Goal: Navigation & Orientation: Find specific page/section

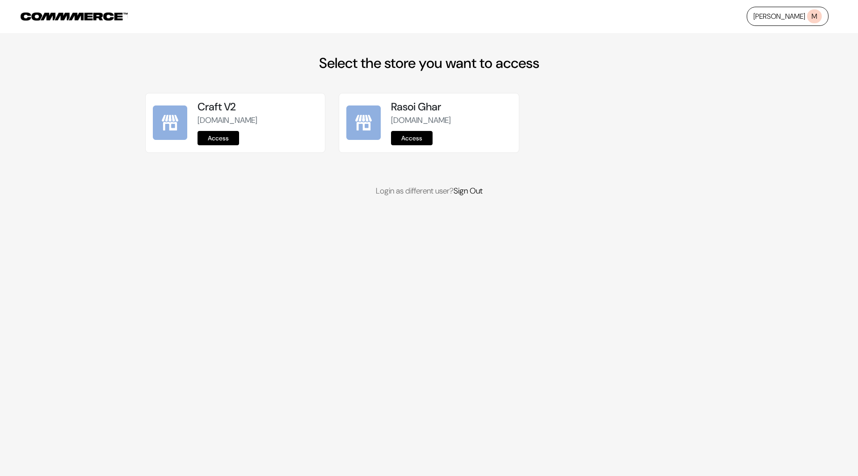
click at [420, 137] on link "Access" at bounding box center [412, 138] width 42 height 14
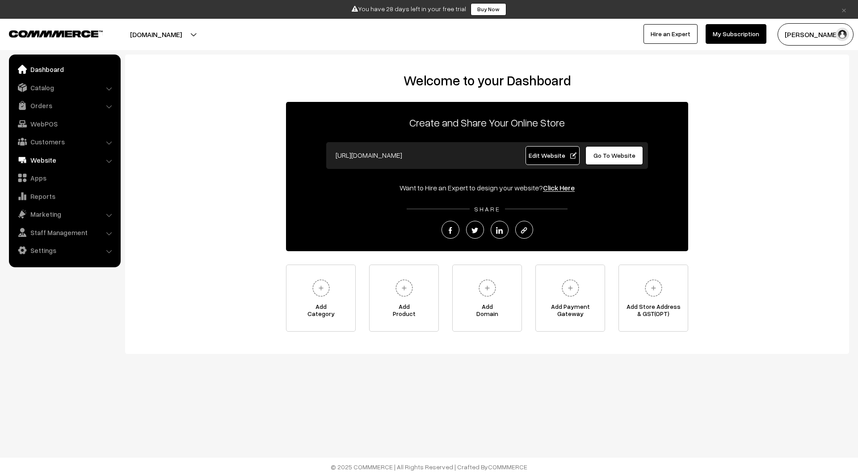
click at [61, 159] on link "Website" at bounding box center [64, 160] width 106 height 16
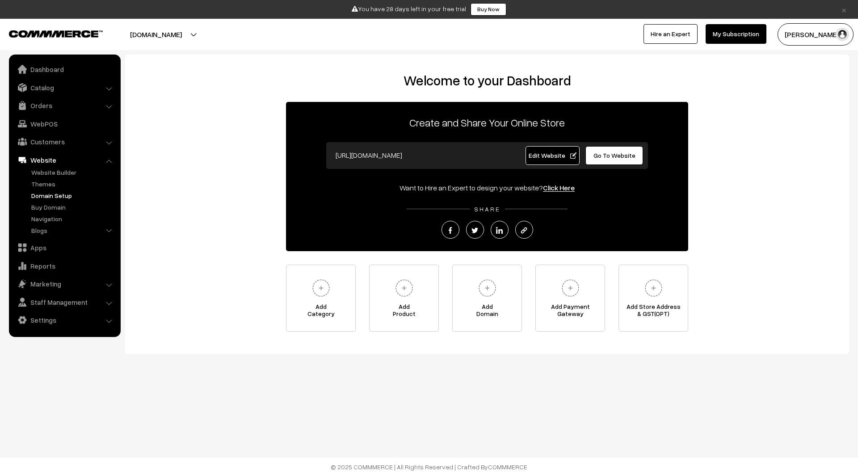
click at [60, 197] on link "Domain Setup" at bounding box center [73, 195] width 88 height 9
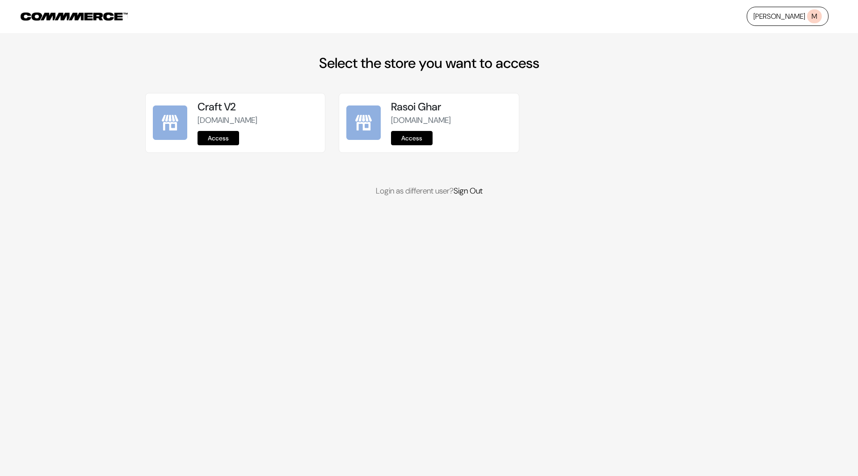
click at [418, 134] on link "Access" at bounding box center [412, 138] width 42 height 14
click at [424, 132] on link "Access" at bounding box center [412, 138] width 42 height 14
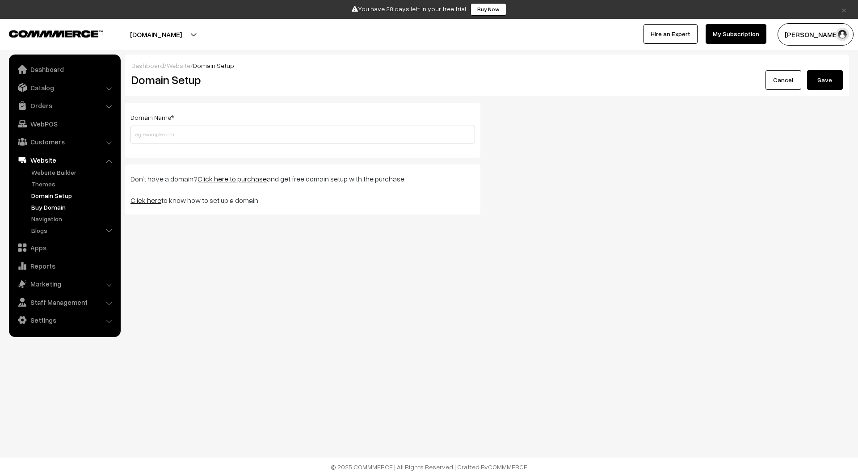
click at [40, 207] on link "Buy Domain" at bounding box center [73, 206] width 88 height 9
click at [92, 229] on link "Blogs" at bounding box center [73, 230] width 88 height 9
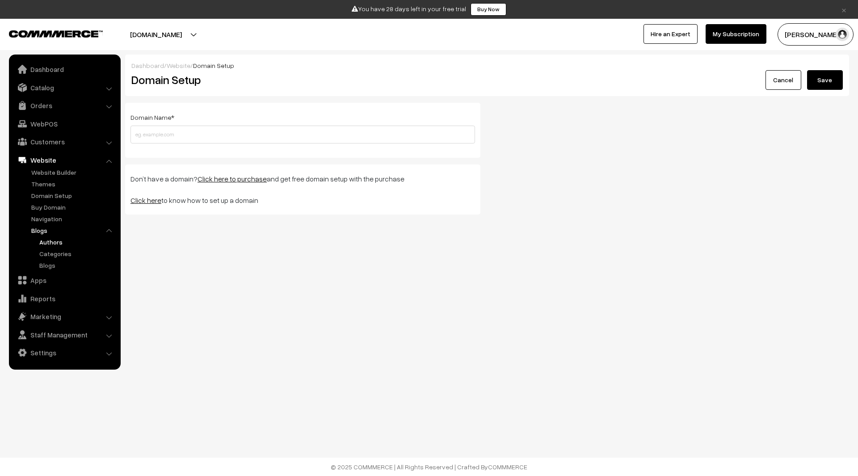
click at [60, 241] on link "Authors" at bounding box center [77, 241] width 80 height 9
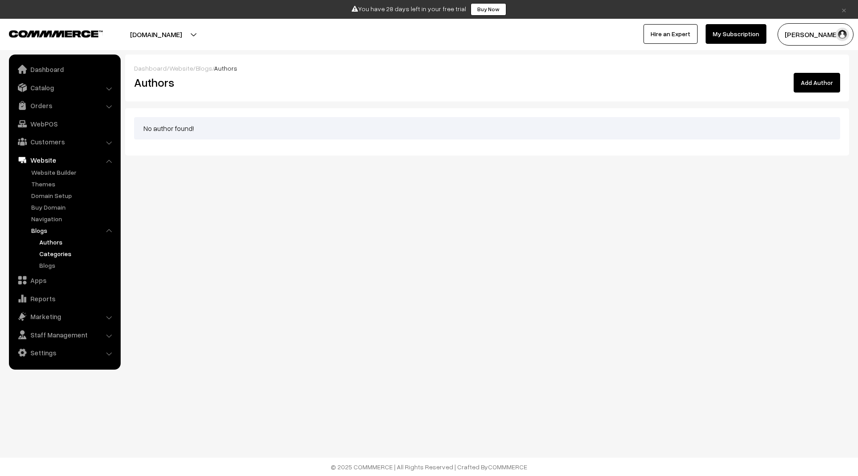
click at [61, 252] on link "Categories" at bounding box center [77, 253] width 80 height 9
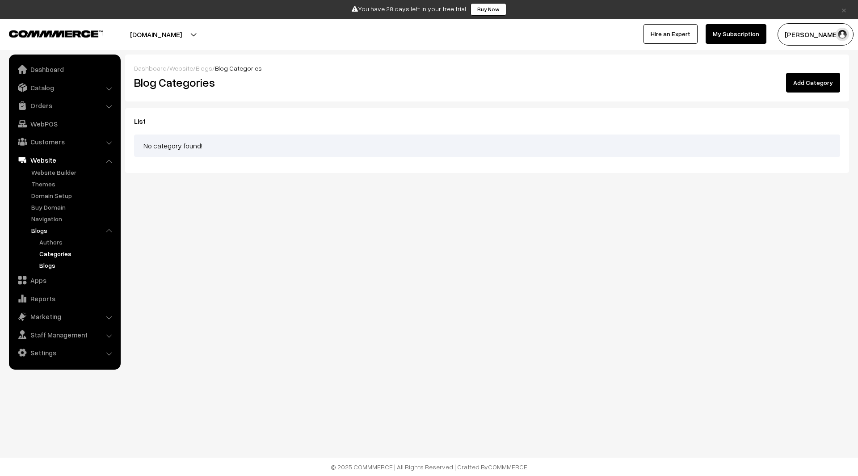
click at [57, 267] on link "Blogs" at bounding box center [77, 264] width 80 height 9
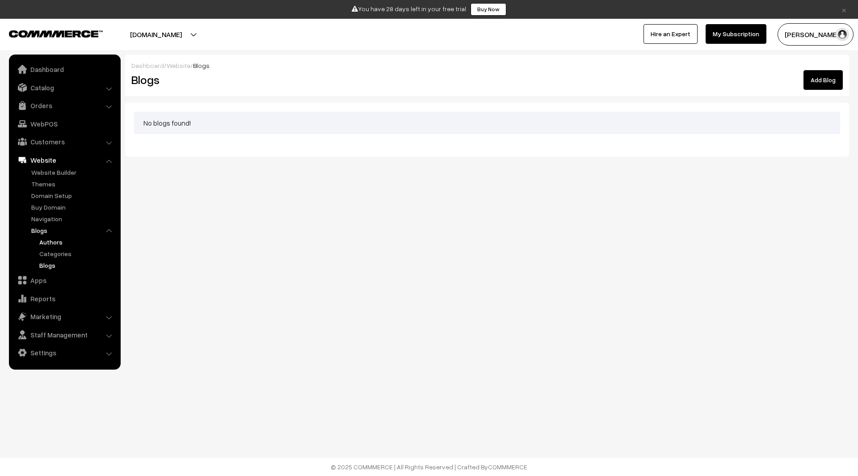
click at [61, 243] on link "Authors" at bounding box center [77, 241] width 80 height 9
click at [64, 255] on link "Categories" at bounding box center [77, 253] width 80 height 9
